Goal: Task Accomplishment & Management: Manage account settings

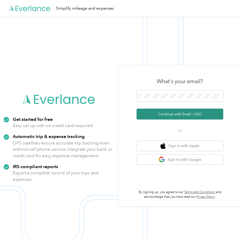
click at [170, 113] on button "Continue with Email / SSO" at bounding box center [179, 113] width 87 height 11
click at [166, 114] on button "Continue with Email / SSO" at bounding box center [179, 113] width 87 height 11
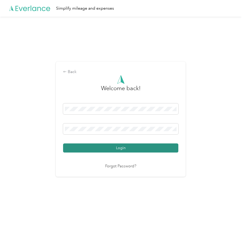
click at [106, 148] on button "Login" at bounding box center [120, 147] width 115 height 9
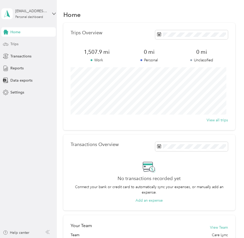
click at [20, 43] on div "Trips" at bounding box center [28, 43] width 54 height 9
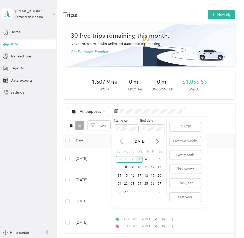
click at [120, 142] on icon at bounding box center [121, 141] width 5 height 5
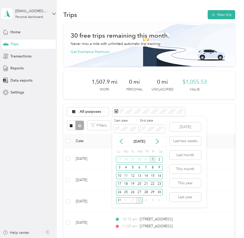
click at [152, 159] on div "1" at bounding box center [152, 159] width 7 height 6
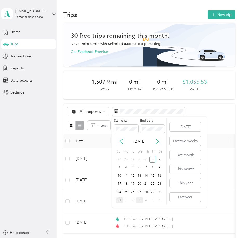
click at [117, 199] on div "31" at bounding box center [119, 200] width 7 height 6
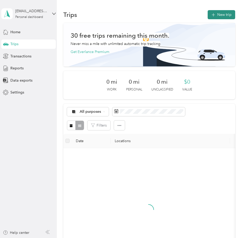
click at [221, 15] on button "New trip" at bounding box center [221, 14] width 27 height 9
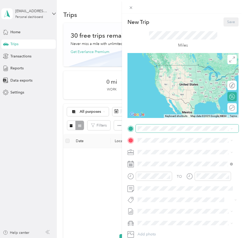
click at [153, 130] on span at bounding box center [187, 128] width 103 height 8
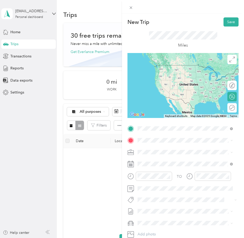
click at [156, 149] on span "6 Neversink Street Reading, Pennsylvania 19602, United States" at bounding box center [173, 147] width 52 height 5
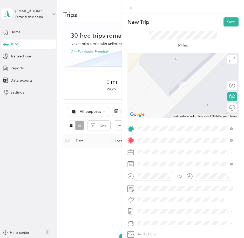
click at [169, 161] on span "1320 Pughtown Road Phoenixville, Pennsylvania 19460, United States" at bounding box center [173, 158] width 52 height 5
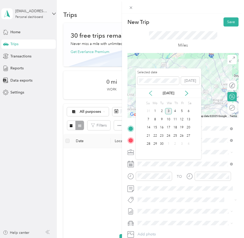
click at [150, 92] on icon at bounding box center [150, 93] width 3 height 5
click at [177, 143] on div "28" at bounding box center [175, 144] width 7 height 6
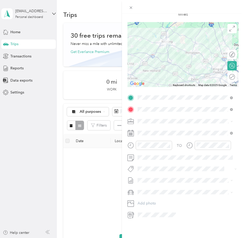
scroll to position [35, 0]
click at [118, 147] on div "New Trip Save This trip cannot be edited because it is either under review, app…" at bounding box center [122, 119] width 244 height 238
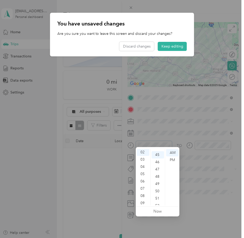
scroll to position [327, 0]
click at [172, 44] on button "Keep editing" at bounding box center [172, 46] width 29 height 9
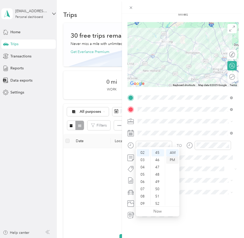
click at [174, 159] on div "PM" at bounding box center [172, 159] width 12 height 7
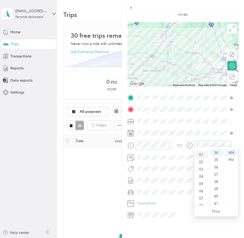
scroll to position [0, 0]
click at [201, 176] on div "03" at bounding box center [201, 174] width 12 height 7
click at [216, 175] on div "30" at bounding box center [216, 175] width 12 height 7
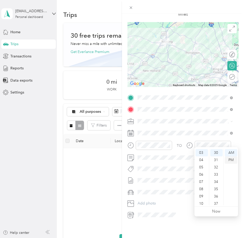
click at [232, 160] on div "PM" at bounding box center [231, 159] width 12 height 7
click at [235, 140] on form "New Trip Save This trip cannot be edited because it is either under review, app…" at bounding box center [183, 103] width 122 height 232
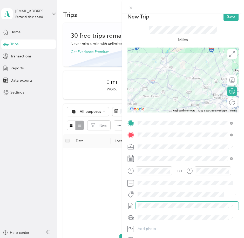
scroll to position [0, 0]
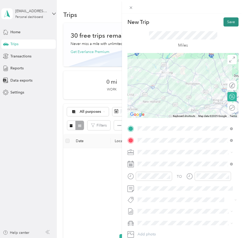
click at [225, 23] on button "Save" at bounding box center [230, 21] width 15 height 9
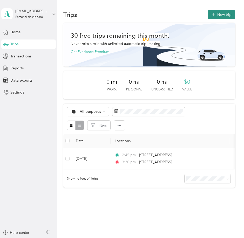
click at [210, 19] on button "New trip" at bounding box center [221, 14] width 27 height 9
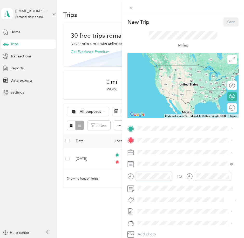
click at [134, 177] on div at bounding box center [149, 175] width 45 height 9
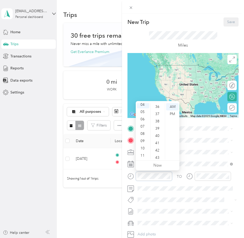
scroll to position [218, 0]
click at [175, 115] on div "PM" at bounding box center [172, 113] width 12 height 7
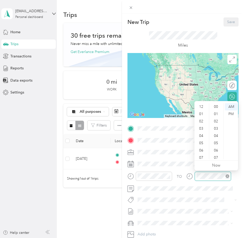
scroll to position [31, 0]
click at [201, 113] on div "05" at bounding box center [201, 111] width 12 height 7
click at [214, 135] on div "15" at bounding box center [216, 135] width 12 height 7
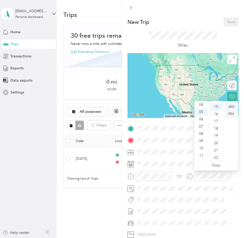
click at [228, 114] on div "PM" at bounding box center [231, 113] width 12 height 7
click at [235, 177] on form "New Trip Save This trip cannot be edited because it is either under review, app…" at bounding box center [183, 133] width 122 height 232
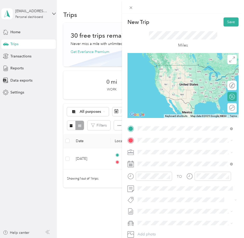
click at [166, 149] on span "1320 Pughtown Road Phoenixville, Pennsylvania 19460, United States" at bounding box center [173, 147] width 52 height 5
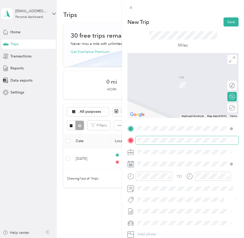
click at [154, 137] on span at bounding box center [187, 140] width 103 height 8
click at [171, 161] on span "6 Neversink Street Reading, Pennsylvania 19602, United States" at bounding box center [173, 158] width 52 height 5
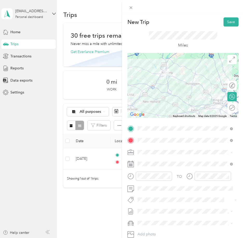
click at [238, 161] on form "New Trip Save This trip cannot be edited because it is either under review, app…" at bounding box center [183, 133] width 122 height 232
click at [130, 177] on div at bounding box center [149, 175] width 45 height 9
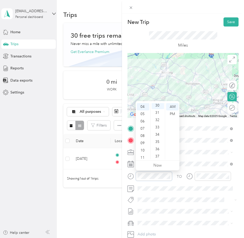
scroll to position [218, 0]
click at [175, 114] on div "PM" at bounding box center [172, 113] width 12 height 7
click at [237, 176] on form "New Trip Save This trip cannot be edited because it is either under review, app…" at bounding box center [183, 133] width 122 height 232
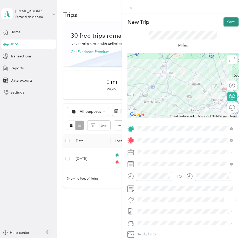
click at [227, 21] on button "Save" at bounding box center [230, 21] width 15 height 9
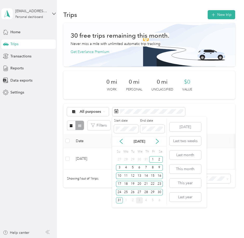
click at [139, 201] on div "3" at bounding box center [139, 200] width 7 height 6
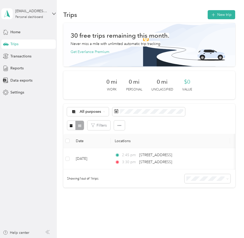
click at [238, 158] on div "Trips New trip 30 free trips remaining this month. Never miss a mile with unlim…" at bounding box center [149, 117] width 184 height 234
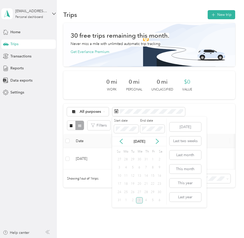
click at [139, 201] on div "3" at bounding box center [139, 200] width 7 height 6
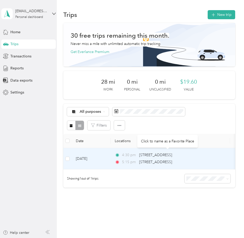
click at [145, 158] on div "[STREET_ADDRESS]" at bounding box center [155, 155] width 33 height 6
click at [105, 157] on td "Sep 3, 2025" at bounding box center [91, 158] width 39 height 21
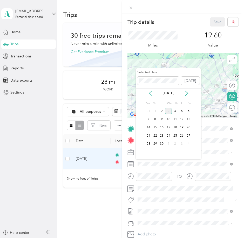
click at [152, 93] on icon at bounding box center [150, 93] width 5 height 5
click at [176, 143] on div "28" at bounding box center [175, 144] width 7 height 6
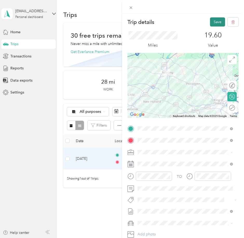
click at [216, 22] on button "Save" at bounding box center [217, 21] width 15 height 9
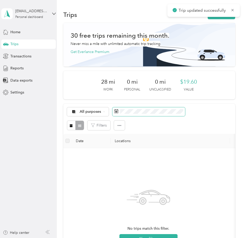
click at [141, 114] on span at bounding box center [148, 111] width 73 height 9
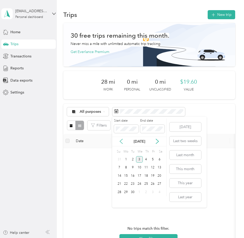
click at [120, 140] on icon at bounding box center [121, 141] width 5 height 5
click at [151, 160] on div "1" at bounding box center [152, 159] width 7 height 6
click at [120, 201] on div "31" at bounding box center [119, 200] width 7 height 6
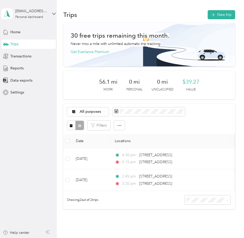
click at [239, 140] on div "Trips New trip 30 free trips remaining this month. Never miss a mile with unlim…" at bounding box center [149, 127] width 184 height 255
click at [223, 12] on button "New trip" at bounding box center [221, 14] width 27 height 9
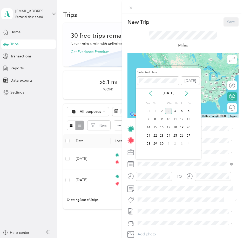
click at [151, 95] on icon at bounding box center [150, 93] width 5 height 5
click at [163, 128] on div "12" at bounding box center [161, 127] width 7 height 6
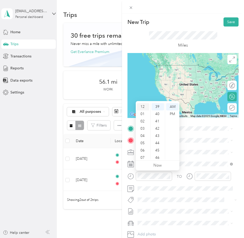
click at [142, 107] on div "12" at bounding box center [143, 106] width 12 height 7
click at [158, 139] on div "15" at bounding box center [157, 139] width 12 height 7
click at [171, 114] on div "PM" at bounding box center [172, 113] width 12 height 7
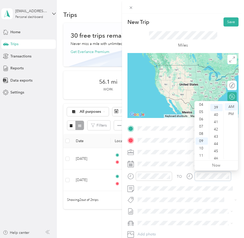
scroll to position [283, 0]
click at [232, 114] on div "PM" at bounding box center [231, 113] width 12 height 7
click at [202, 147] on div "06" at bounding box center [201, 150] width 12 height 7
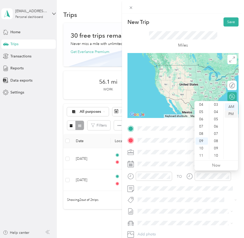
click at [230, 114] on div "PM" at bounding box center [231, 113] width 12 height 7
click at [217, 106] on div "00" at bounding box center [216, 106] width 12 height 7
click at [204, 120] on div "02" at bounding box center [201, 121] width 12 height 7
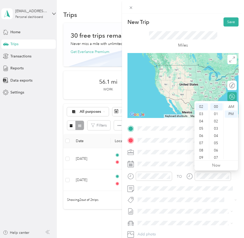
click at [234, 180] on div "TO" at bounding box center [182, 177] width 111 height 13
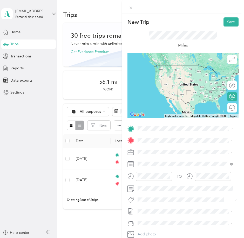
click at [164, 148] on span "6 Neversink Street Reading, Pennsylvania 19602, United States" at bounding box center [173, 145] width 52 height 5
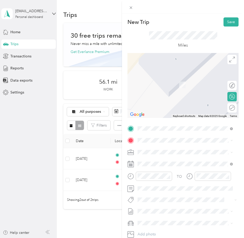
click at [143, 150] on li "From search results" at bounding box center [185, 149] width 99 height 9
click at [145, 136] on span at bounding box center [187, 140] width 103 height 8
click at [170, 161] on span "186 Blanchard Road Drexel Hill, Pennsylvania 19026, United States" at bounding box center [187, 158] width 81 height 5
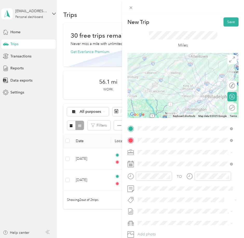
click at [183, 79] on div at bounding box center [182, 85] width 111 height 65
click at [180, 90] on div at bounding box center [182, 85] width 111 height 65
click at [188, 88] on div at bounding box center [182, 85] width 111 height 65
click at [224, 23] on button "Save" at bounding box center [230, 21] width 15 height 9
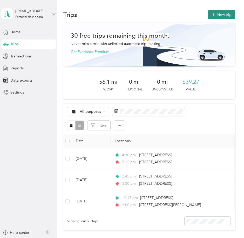
click at [220, 18] on button "New trip" at bounding box center [221, 14] width 27 height 9
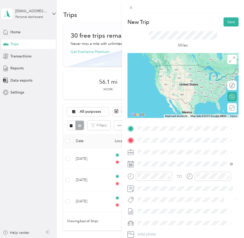
click at [150, 148] on span "186 Blanchard Road Drexel Hill, Pennsylvania 19026, United States" at bounding box center [187, 146] width 81 height 5
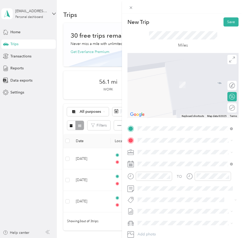
click at [161, 161] on span "6 Neversink Street Reading, Pennsylvania 19602, United States" at bounding box center [173, 158] width 52 height 5
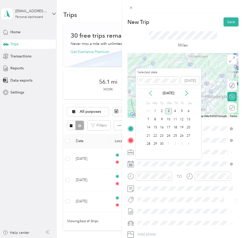
click at [149, 92] on icon at bounding box center [150, 93] width 5 height 5
click at [162, 126] on div "12" at bounding box center [161, 127] width 7 height 6
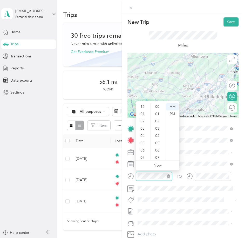
scroll to position [31, 0]
click at [144, 123] on div "03" at bounding box center [143, 123] width 12 height 7
click at [157, 105] on div "00" at bounding box center [157, 106] width 12 height 7
click at [170, 113] on div "PM" at bounding box center [172, 113] width 12 height 7
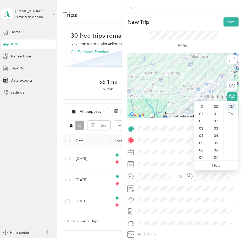
scroll to position [31, 0]
click at [202, 112] on div "05" at bounding box center [201, 111] width 12 height 7
click at [200, 104] on div "04" at bounding box center [201, 104] width 12 height 7
click at [231, 113] on div "PM" at bounding box center [231, 113] width 12 height 7
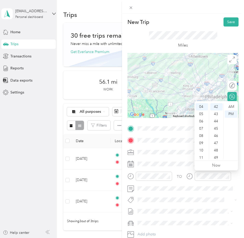
click at [234, 177] on div "TO" at bounding box center [182, 177] width 111 height 13
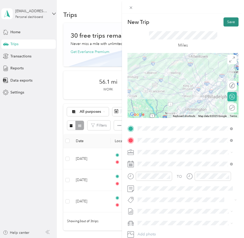
click at [226, 19] on button "Save" at bounding box center [230, 21] width 15 height 9
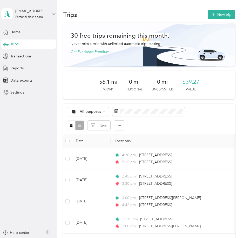
scroll to position [26, 0]
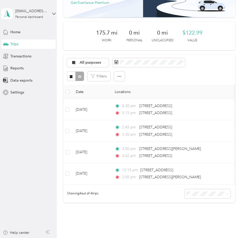
scroll to position [52, 0]
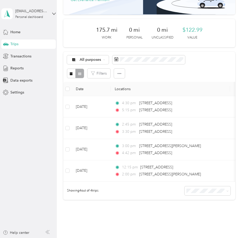
click at [35, 166] on aside "[EMAIL_ADDRESS][DOMAIN_NAME] Personal dashboard Home Trips Transactions Reports…" at bounding box center [28, 119] width 57 height 238
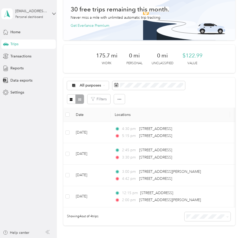
scroll to position [26, 0]
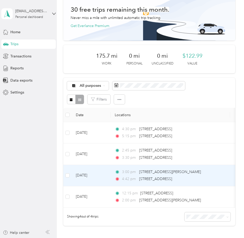
click at [200, 175] on div "3:00 pm [STREET_ADDRESS][PERSON_NAME] 4:42 pm [STREET_ADDRESS]" at bounding box center [169, 175] width 109 height 13
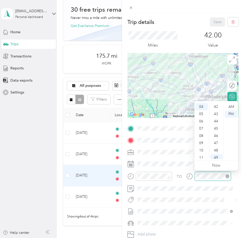
scroll to position [356, 0]
click at [238, 179] on form "Trip details Save This trip cannot be edited because it is either under review,…" at bounding box center [183, 133] width 122 height 232
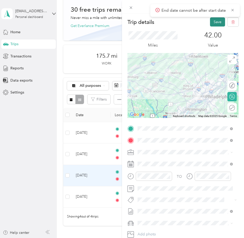
click at [212, 21] on button "Save" at bounding box center [217, 21] width 15 height 9
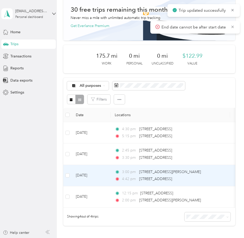
click at [127, 181] on span "4:42 pm" at bounding box center [129, 179] width 15 height 6
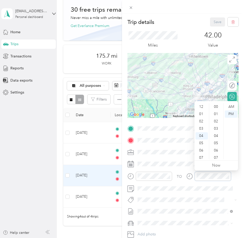
scroll to position [29, 0]
click at [216, 156] on div "49" at bounding box center [216, 157] width 12 height 7
click at [236, 176] on form "Trip details Save This trip cannot be edited because it is either under review,…" at bounding box center [183, 133] width 122 height 232
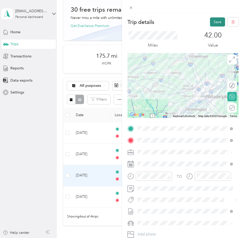
click at [210, 20] on button "Save" at bounding box center [217, 21] width 15 height 9
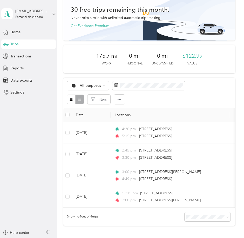
click at [238, 135] on div "Trips New trip 30 free trips remaining this month. Never miss a mile with unlim…" at bounding box center [149, 123] width 184 height 298
click at [20, 79] on span "Data exports" at bounding box center [21, 80] width 22 height 5
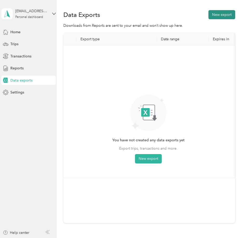
click at [221, 15] on button "New export" at bounding box center [221, 14] width 27 height 9
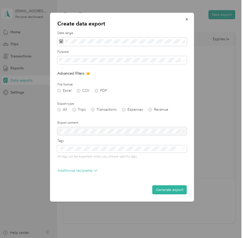
click at [75, 82] on ol "All Care Lync Personal" at bounding box center [121, 78] width 129 height 27
click at [75, 78] on span "Care Lync" at bounding box center [69, 78] width 16 height 4
click at [149, 79] on form "Date range Purpose Advanced filters File format Excel CSV PDF Export type All T…" at bounding box center [121, 112] width 129 height 163
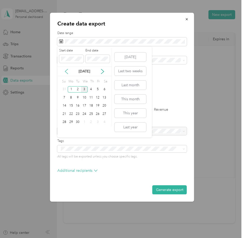
click at [68, 70] on icon at bounding box center [66, 71] width 5 height 5
click at [96, 88] on div "1" at bounding box center [97, 89] width 7 height 6
click at [65, 131] on div "31" at bounding box center [64, 130] width 7 height 6
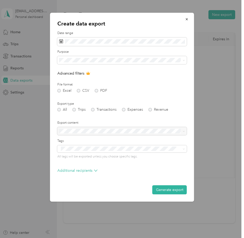
click at [143, 87] on div "File format Excel CSV PDF" at bounding box center [121, 87] width 129 height 10
click at [166, 191] on button "Generate export" at bounding box center [169, 189] width 35 height 9
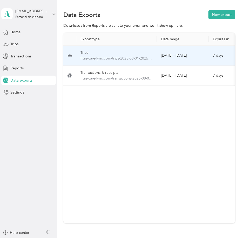
click at [122, 49] on td "Trips fruiz-care-lync.com-trips-2025-08-01-2025-08-31.xlsx" at bounding box center [116, 56] width 80 height 20
click at [206, 62] on td "[DATE] - [DATE]" at bounding box center [183, 56] width 52 height 20
click at [108, 53] on div "Trips" at bounding box center [116, 53] width 72 height 6
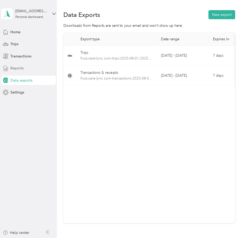
click at [18, 68] on span "Reports" at bounding box center [16, 67] width 13 height 5
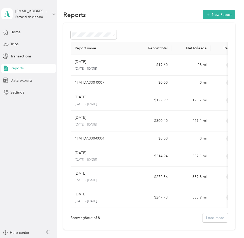
click at [21, 78] on span "Data exports" at bounding box center [21, 80] width 22 height 5
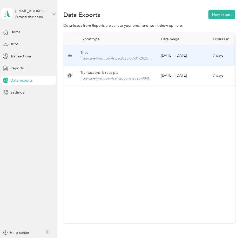
click at [123, 56] on span "fruiz-care-lync.com-trips-2025-08-01-2025-08-31.xlsx" at bounding box center [116, 59] width 72 height 6
click at [78, 53] on td "Trips fruiz-care-lync.com-trips-2025-08-01-2025-08-31.xlsx" at bounding box center [116, 56] width 80 height 20
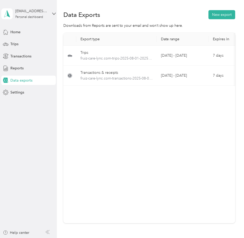
drag, startPoint x: 72, startPoint y: 141, endPoint x: 65, endPoint y: 143, distance: 7.2
click at [71, 141] on div "Export type Date range Expires in Created Download Trips fruiz-care-lync.com-tr…" at bounding box center [149, 128] width 172 height 190
click at [72, 143] on div "Export type Date range Expires in Created Download Trips fruiz-care-lync.com-tr…" at bounding box center [149, 128] width 172 height 190
